Goal: Information Seeking & Learning: Find specific fact

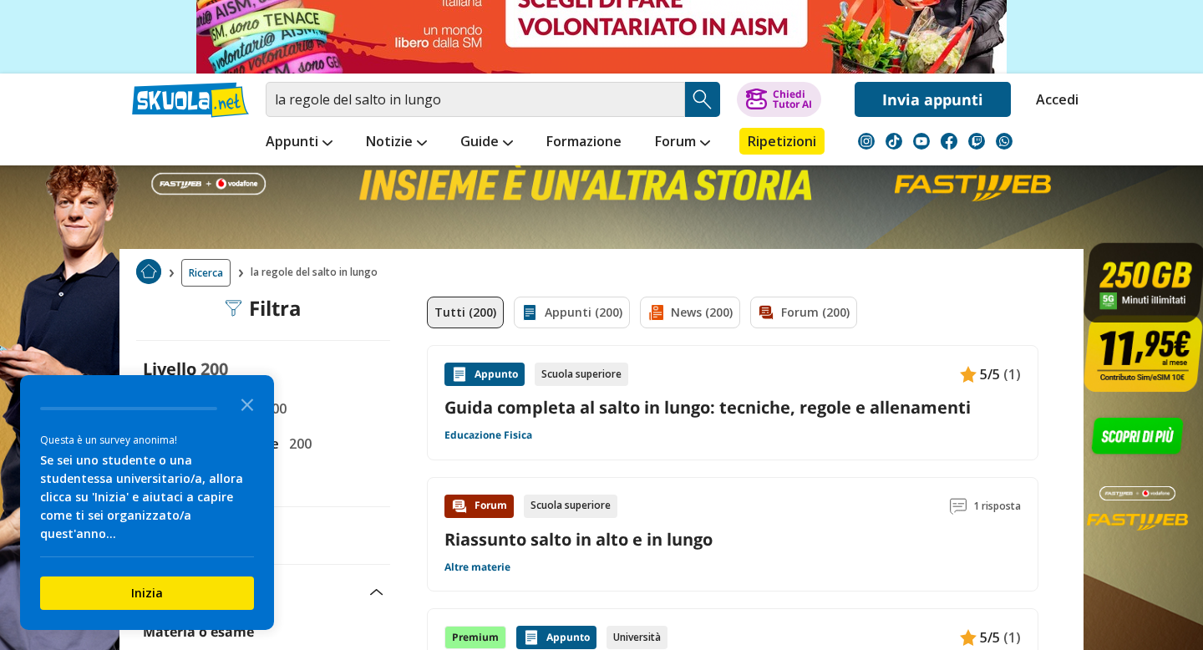
scroll to position [152, 0]
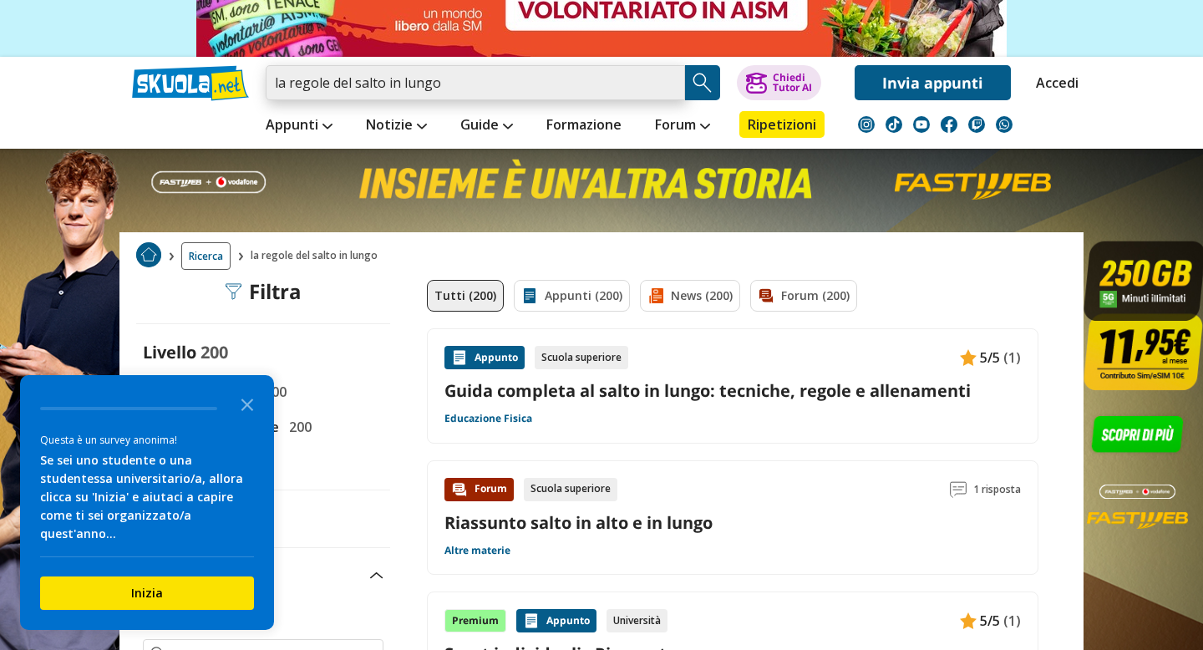
click at [506, 95] on input "la regole del salto in lungo" at bounding box center [475, 82] width 419 height 35
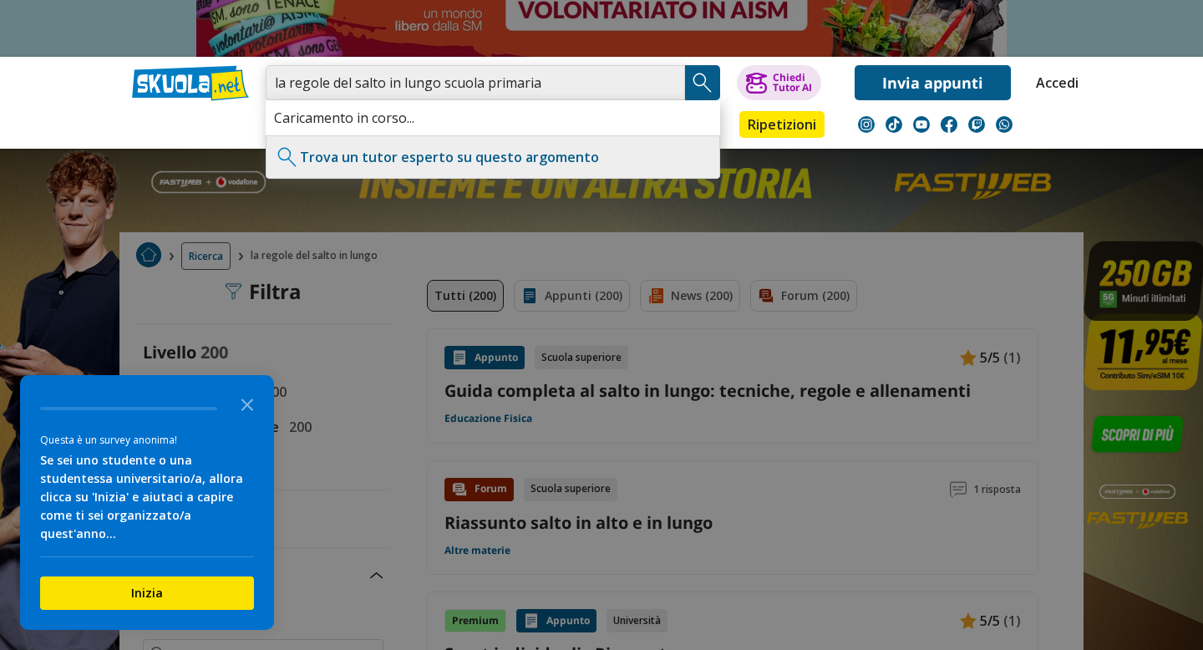
type input "la regole del salto in lungo scuola primaria"
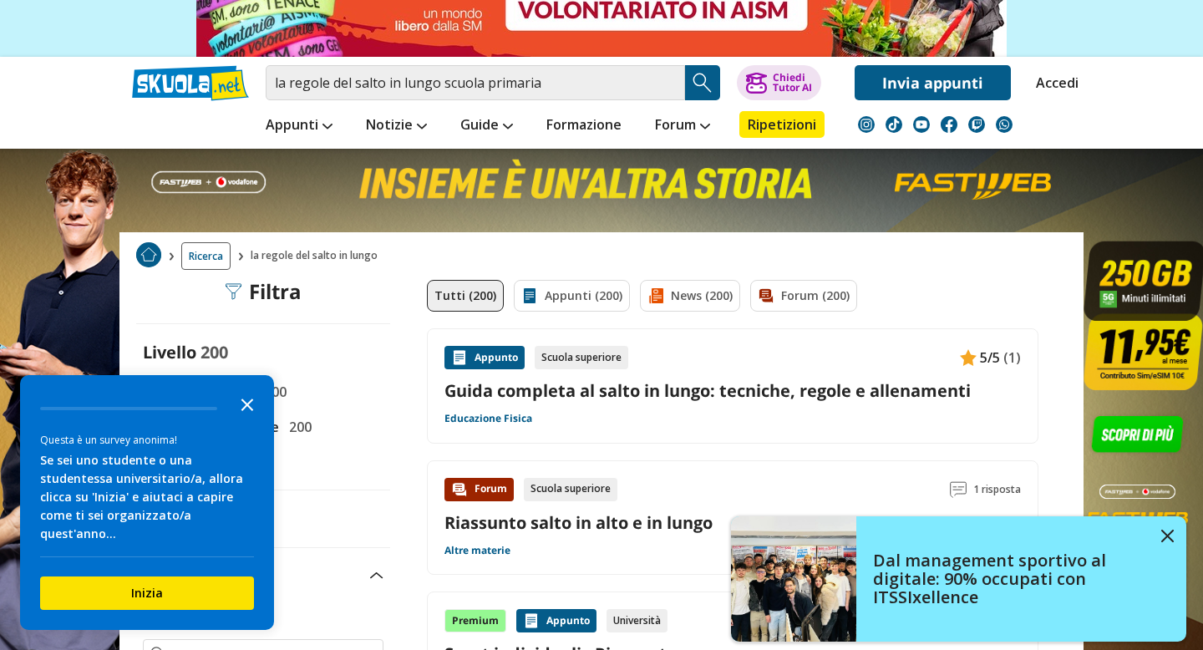
click at [246, 400] on icon "Close the survey" at bounding box center [246, 403] width 33 height 33
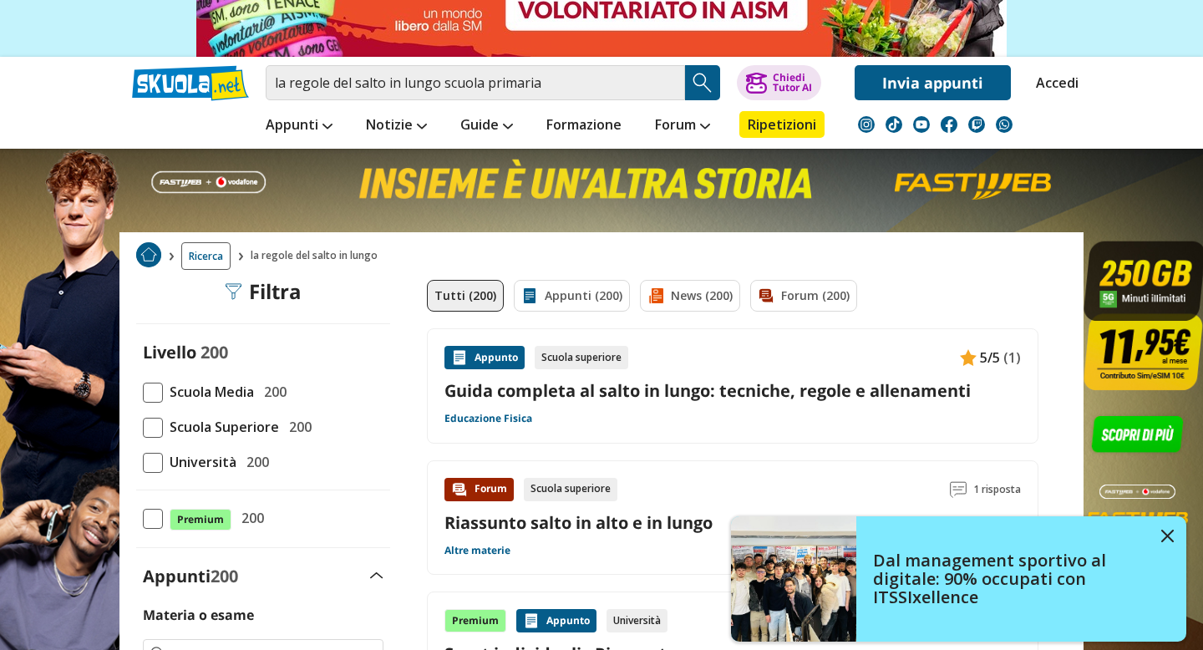
click at [249, 401] on span "Scuola Media" at bounding box center [208, 392] width 91 height 22
click at [143, 392] on input "Scuola Media 200" at bounding box center [143, 392] width 0 height 0
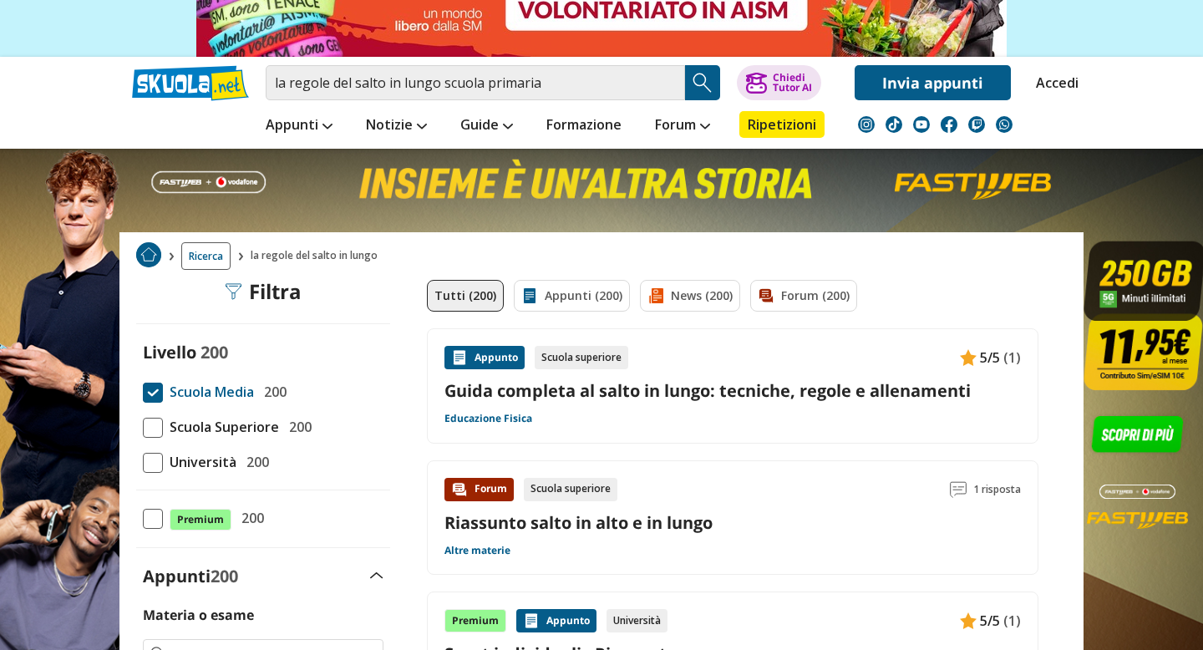
click at [696, 74] on img "Search Button" at bounding box center [702, 82] width 25 height 25
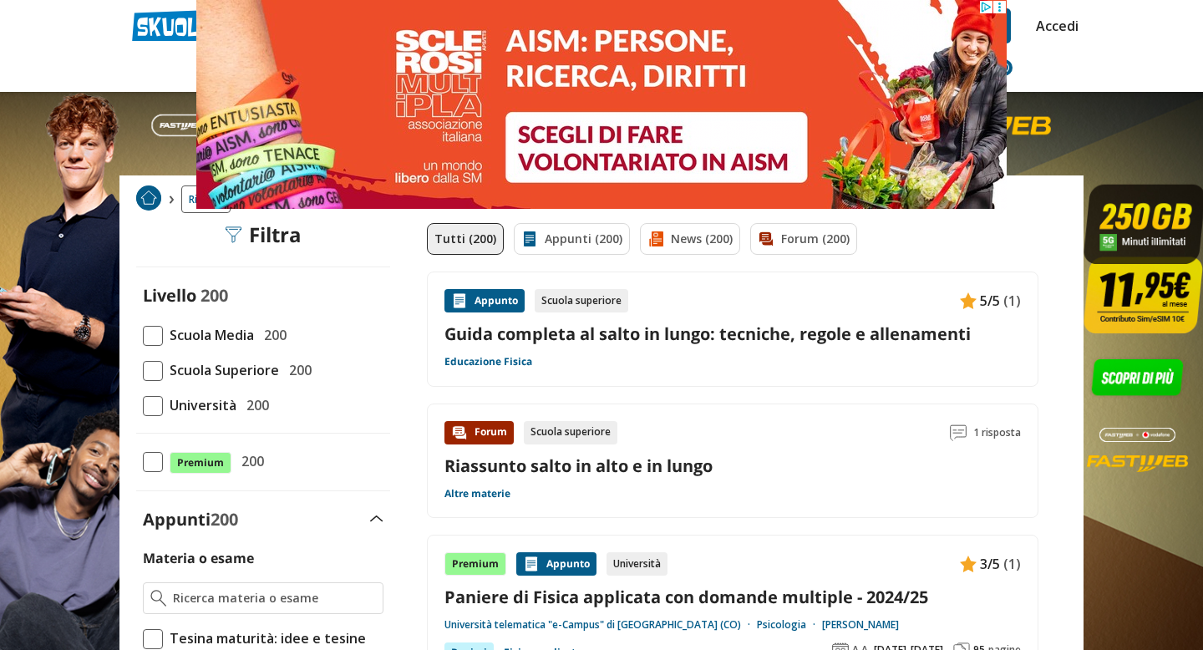
click at [661, 336] on link "Guida completa al salto in lungo: tecniche, regole e allenamenti" at bounding box center [732, 333] width 576 height 23
